Goal: Contribute content

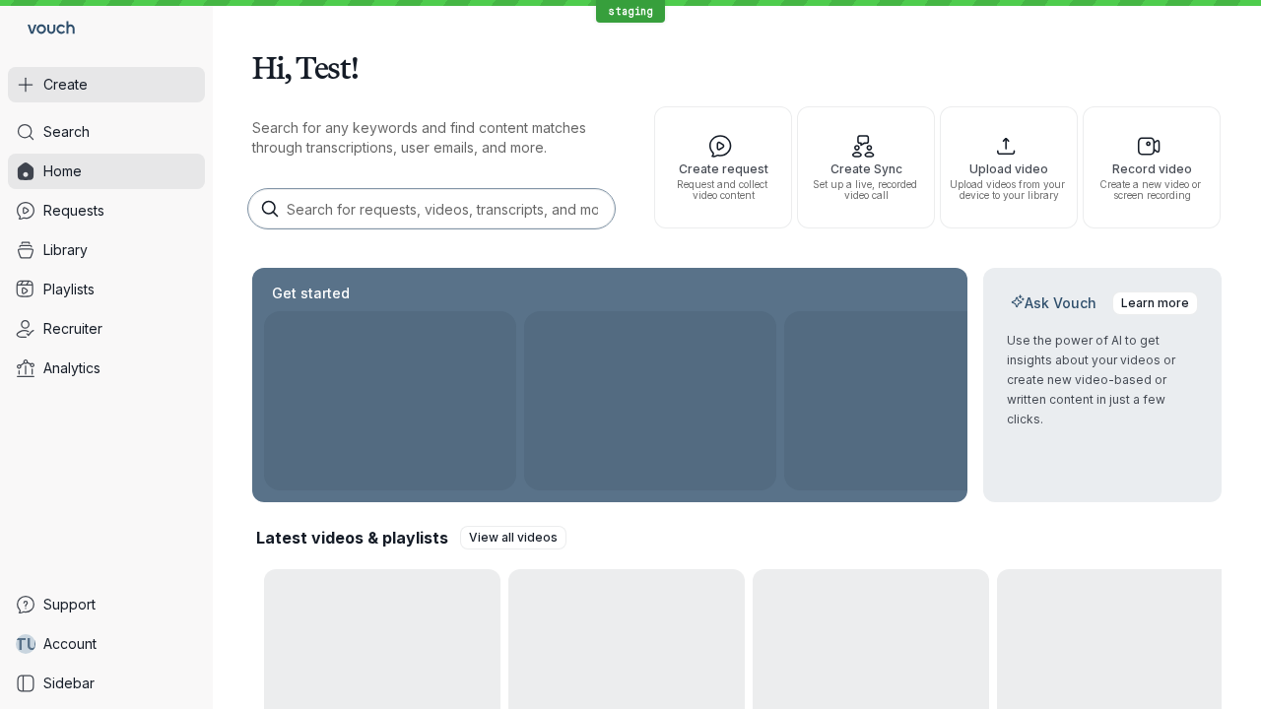
click at [106, 85] on button "Create" at bounding box center [106, 84] width 197 height 35
